Goal: Task Accomplishment & Management: Use online tool/utility

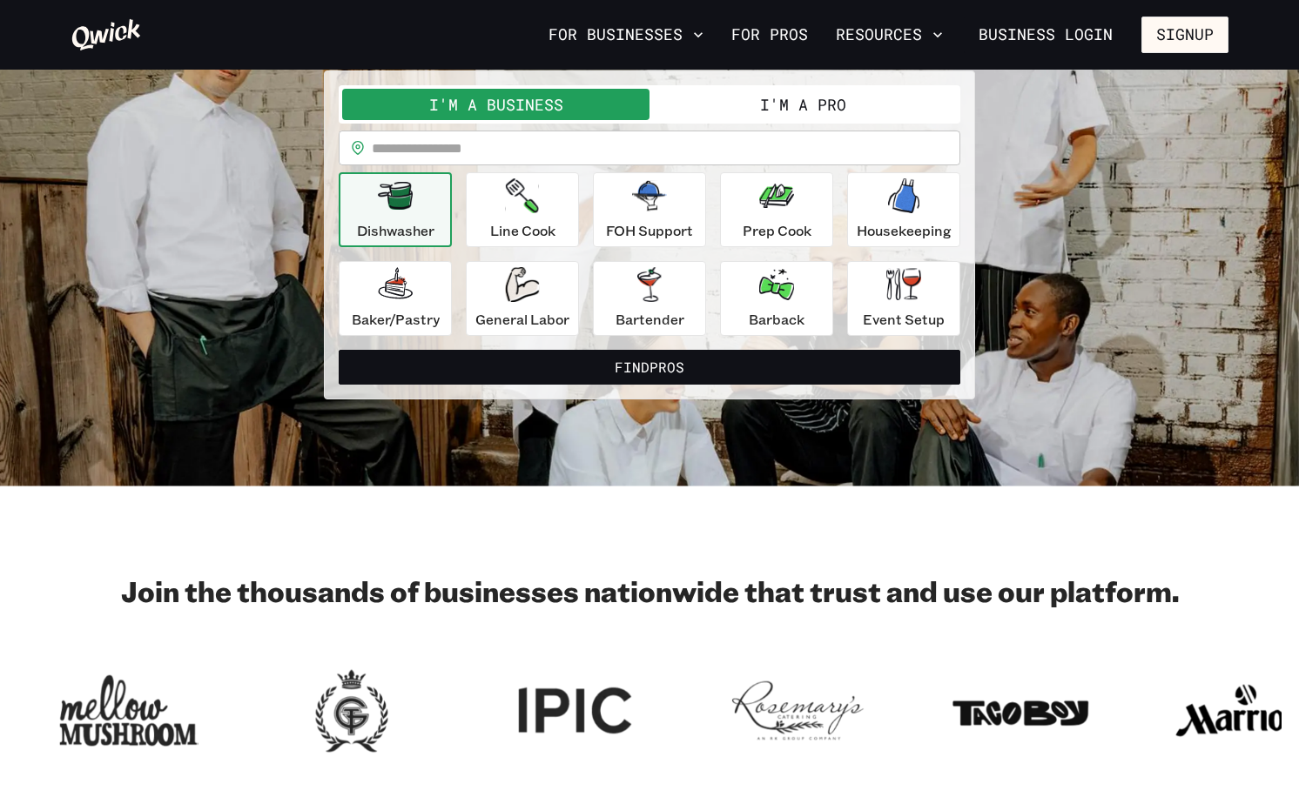
scroll to position [168, 0]
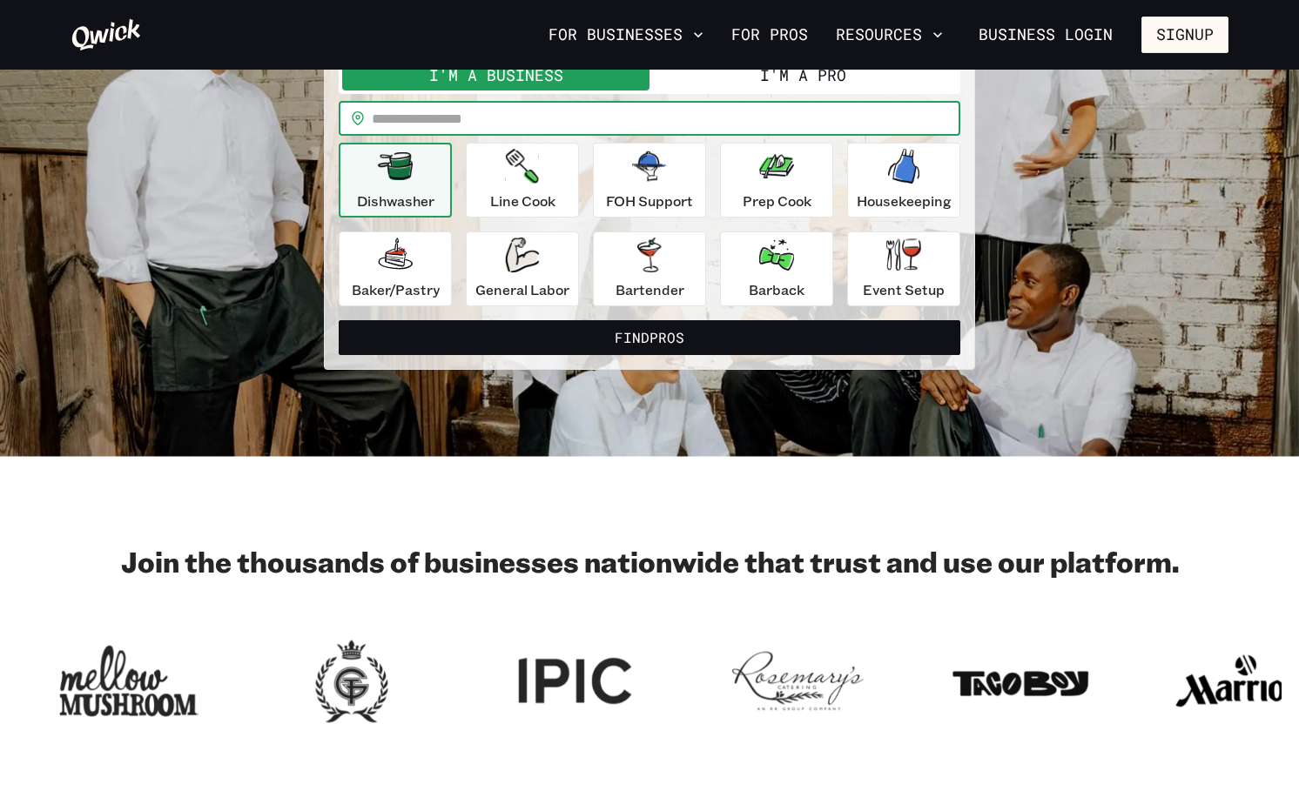
click at [616, 124] on input "text" at bounding box center [666, 118] width 588 height 35
type input "*****"
click at [339, 320] on button "Find Pros" at bounding box center [649, 337] width 621 height 35
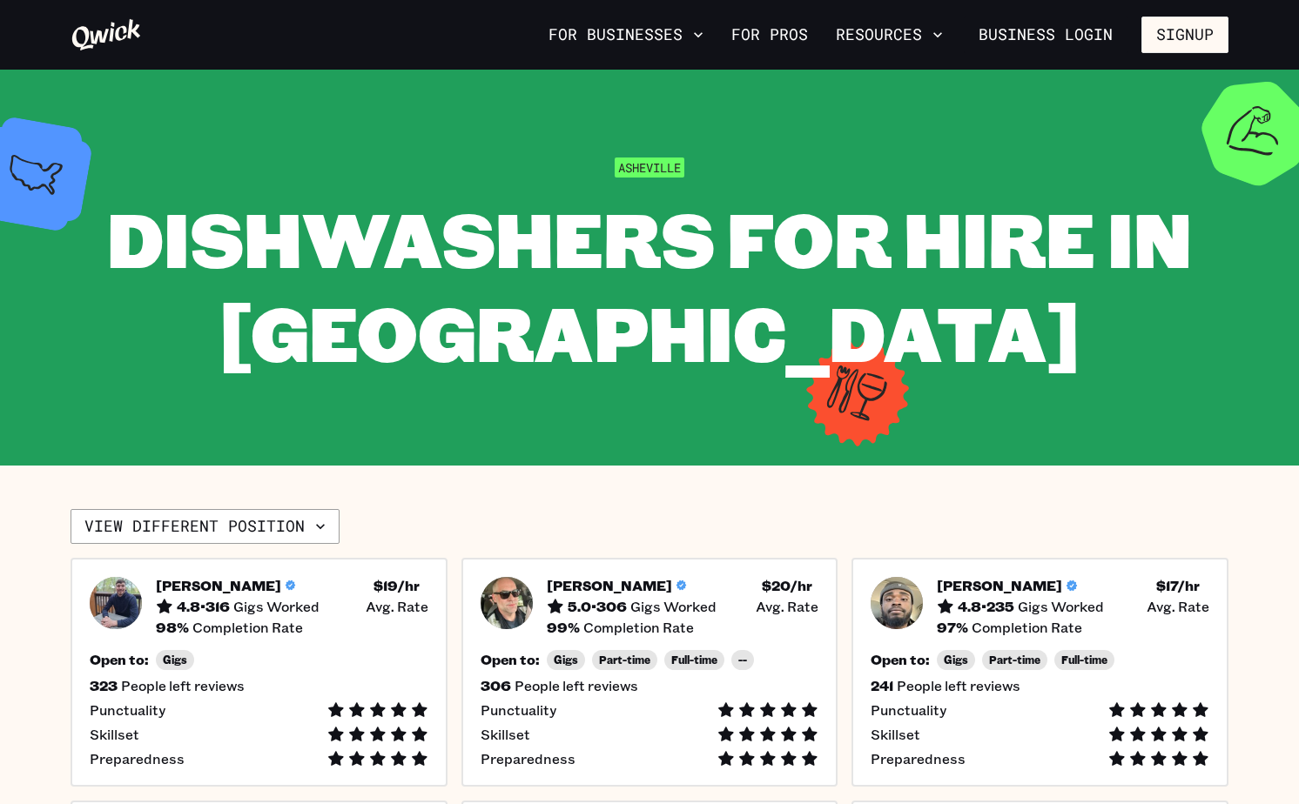
scroll to position [119, 0]
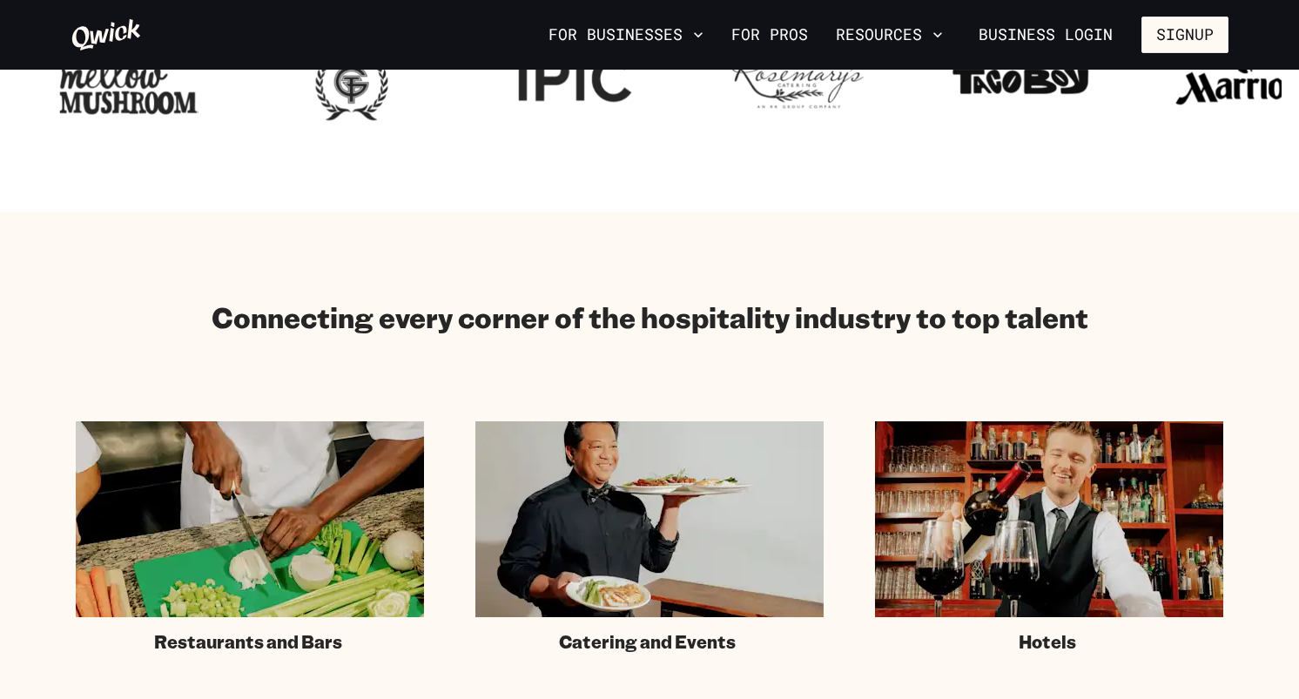
scroll to position [971, 0]
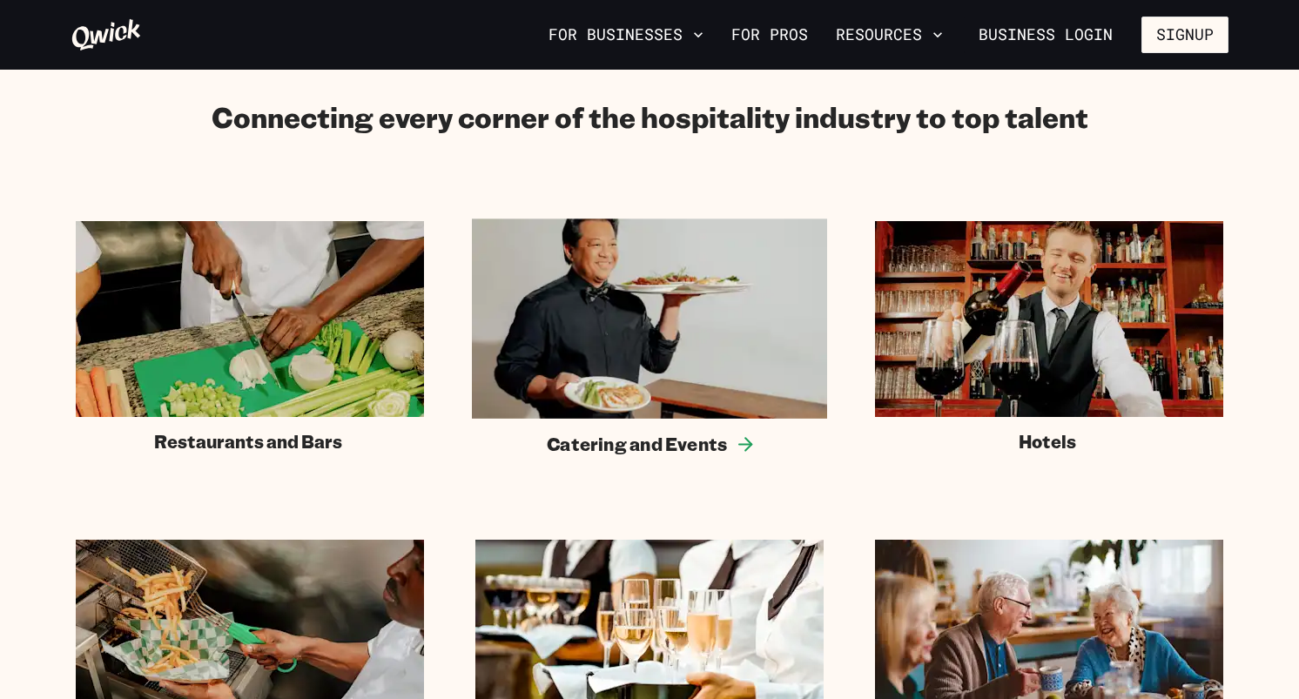
click at [621, 330] on img at bounding box center [649, 318] width 355 height 200
